Goal: Obtain resource: Obtain resource

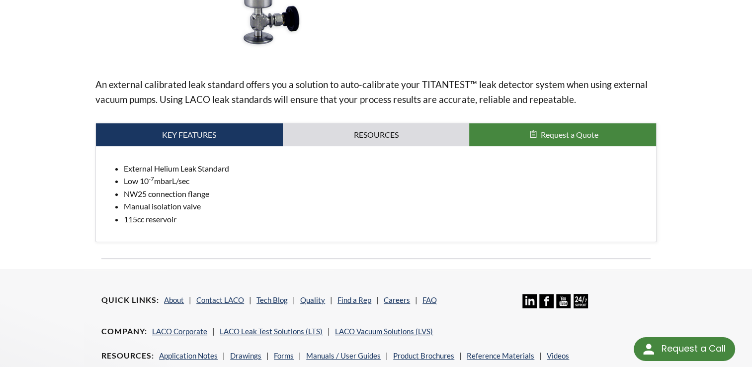
scroll to position [276, 0]
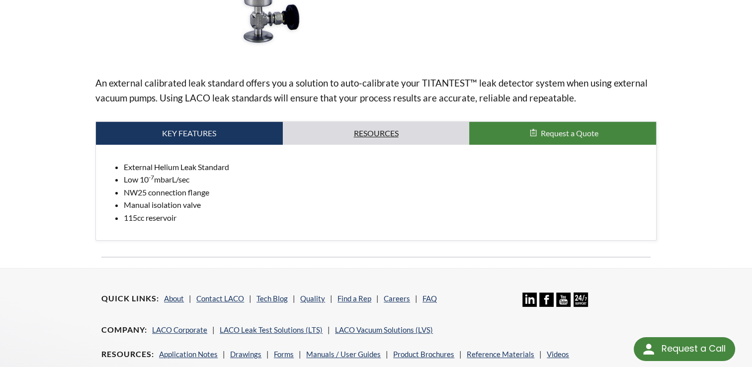
click at [373, 135] on link "Resources" at bounding box center [376, 133] width 187 height 23
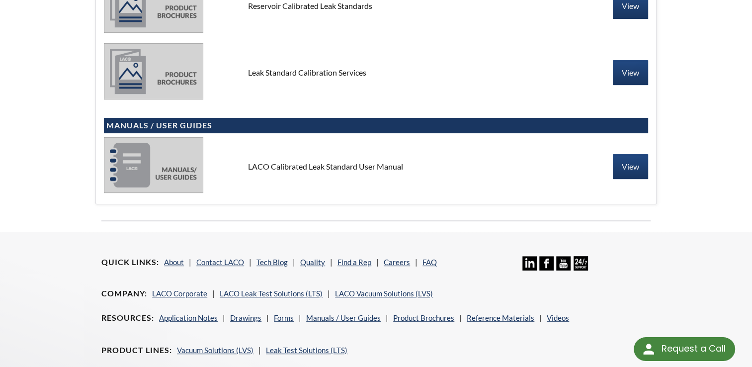
scroll to position [481, 0]
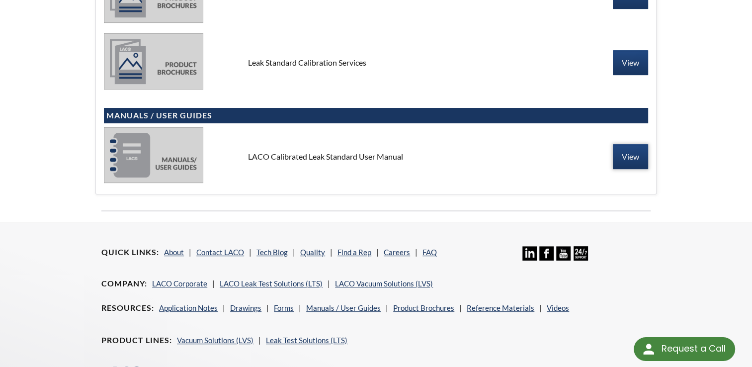
click at [624, 156] on link "View" at bounding box center [630, 156] width 35 height 25
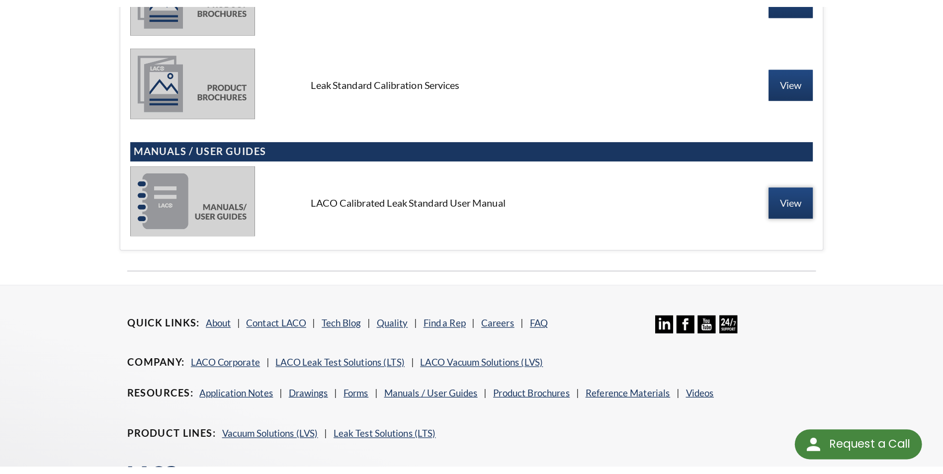
scroll to position [452, 0]
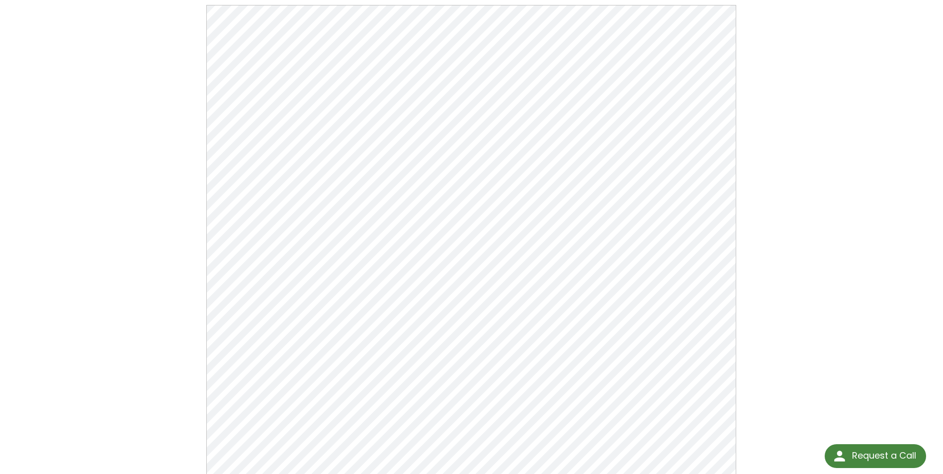
scroll to position [63, 0]
